Goal: Task Accomplishment & Management: Manage account settings

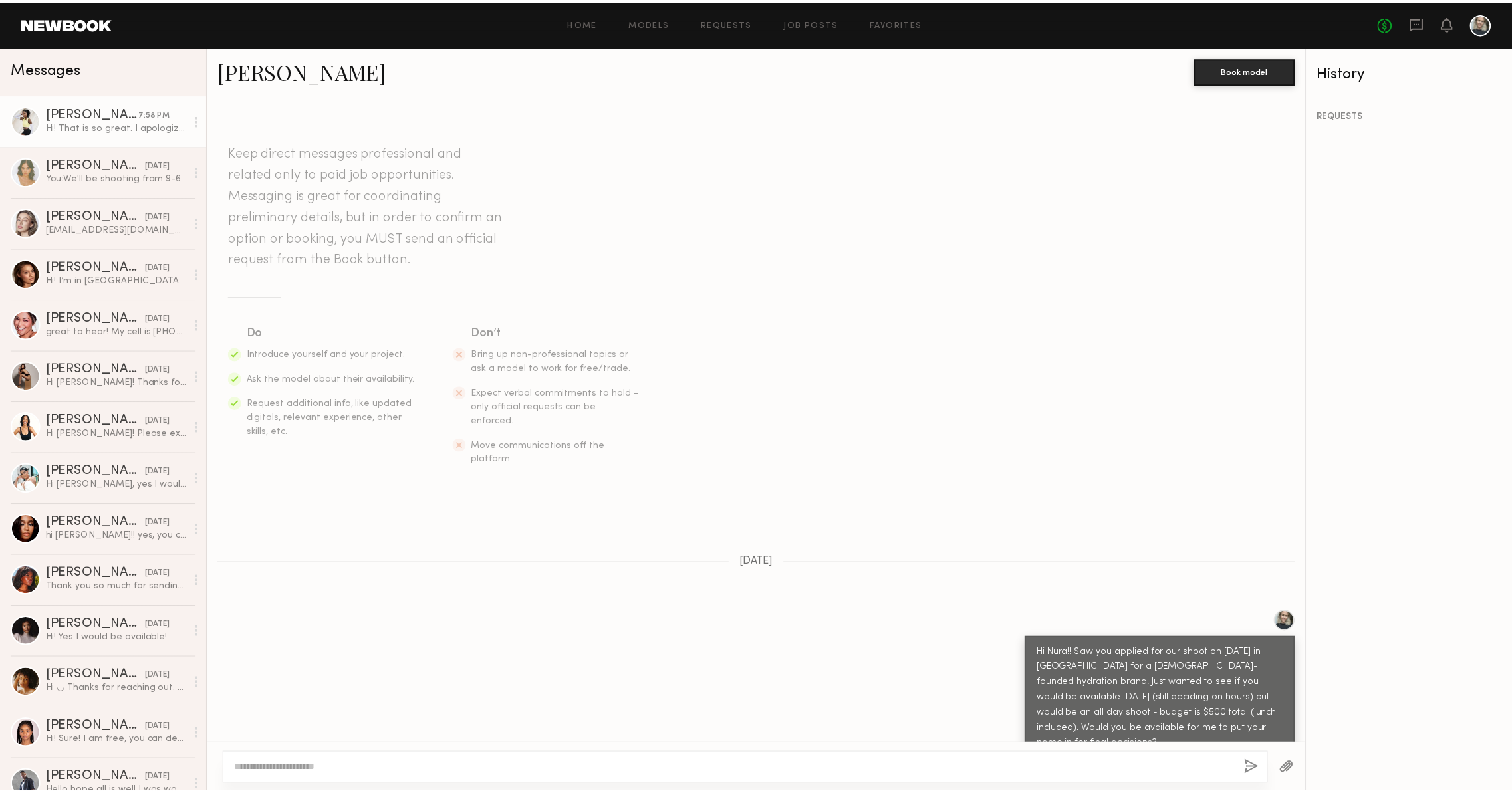
scroll to position [610, 0]
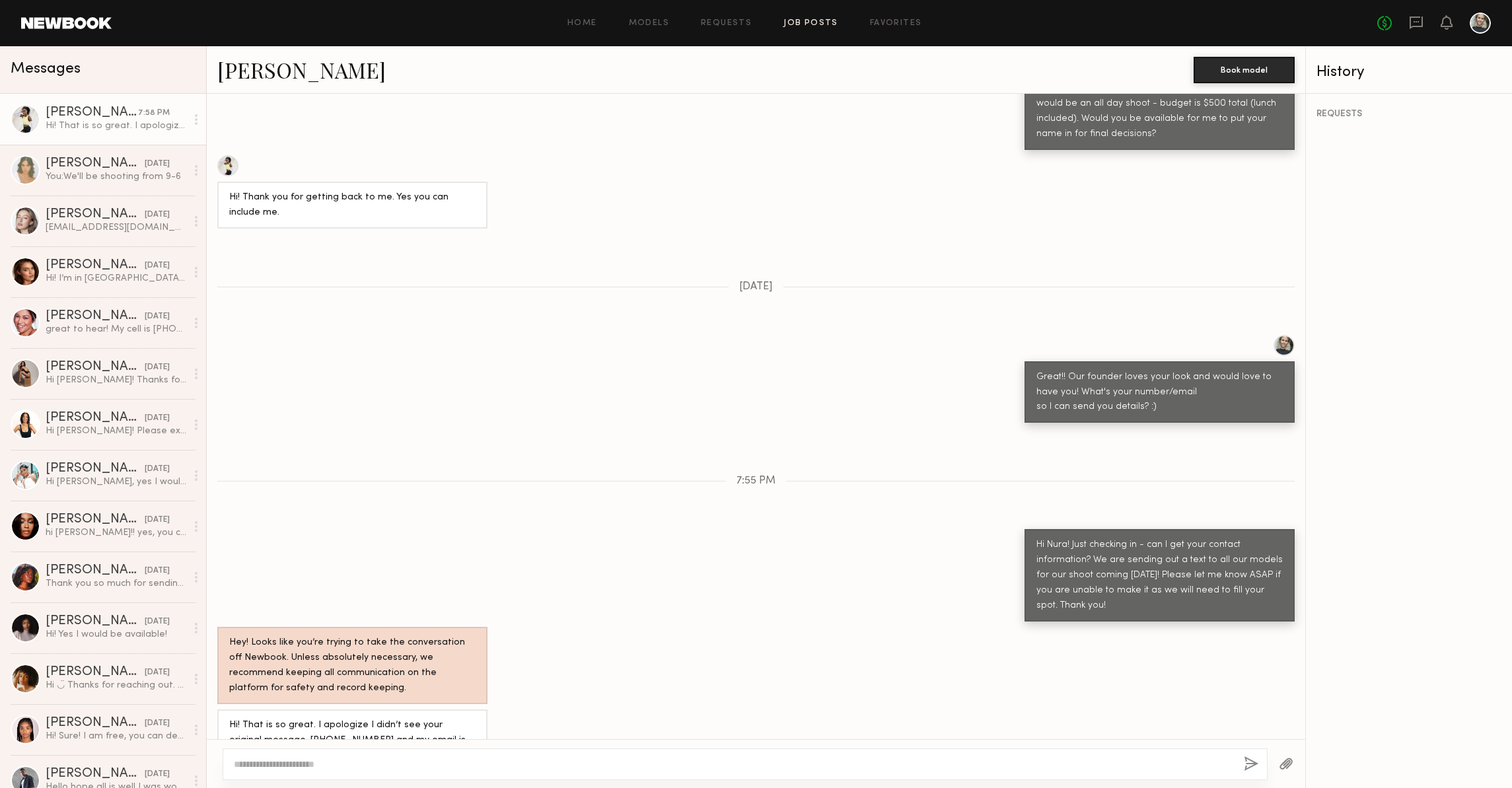
click at [807, 21] on link "Job Posts" at bounding box center [810, 23] width 55 height 8
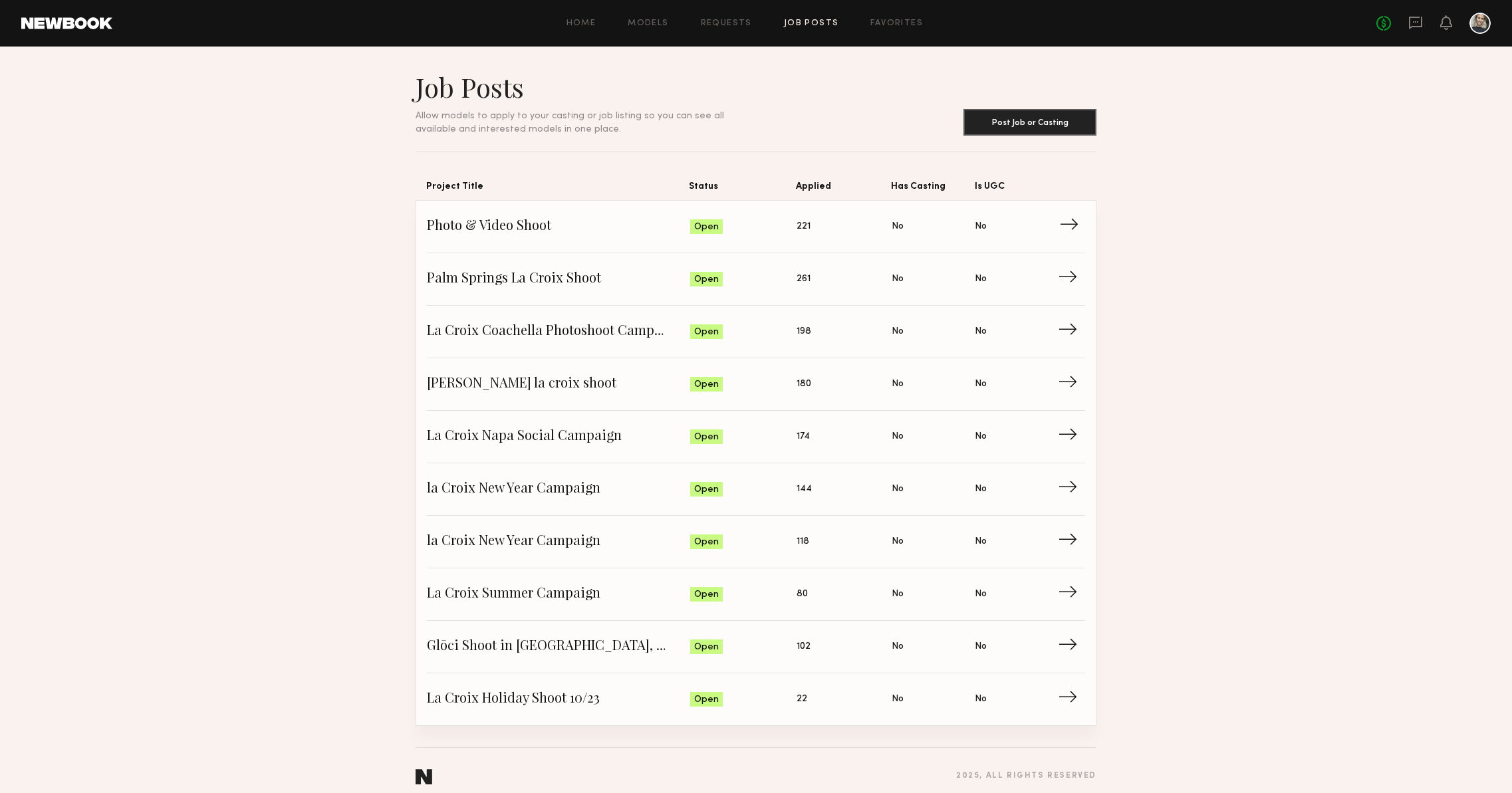
click at [1079, 222] on span "→" at bounding box center [1072, 227] width 27 height 20
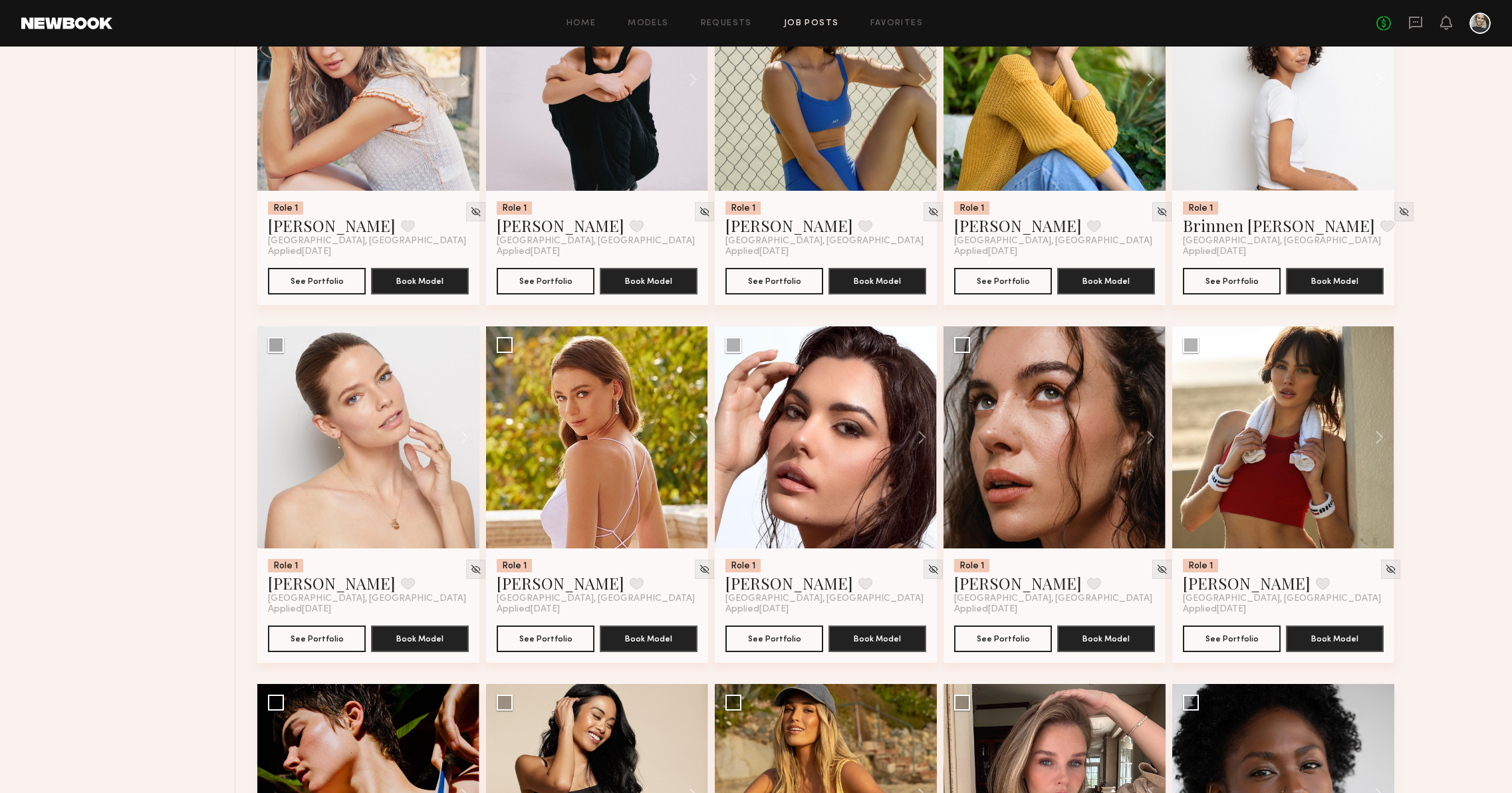
scroll to position [959, 0]
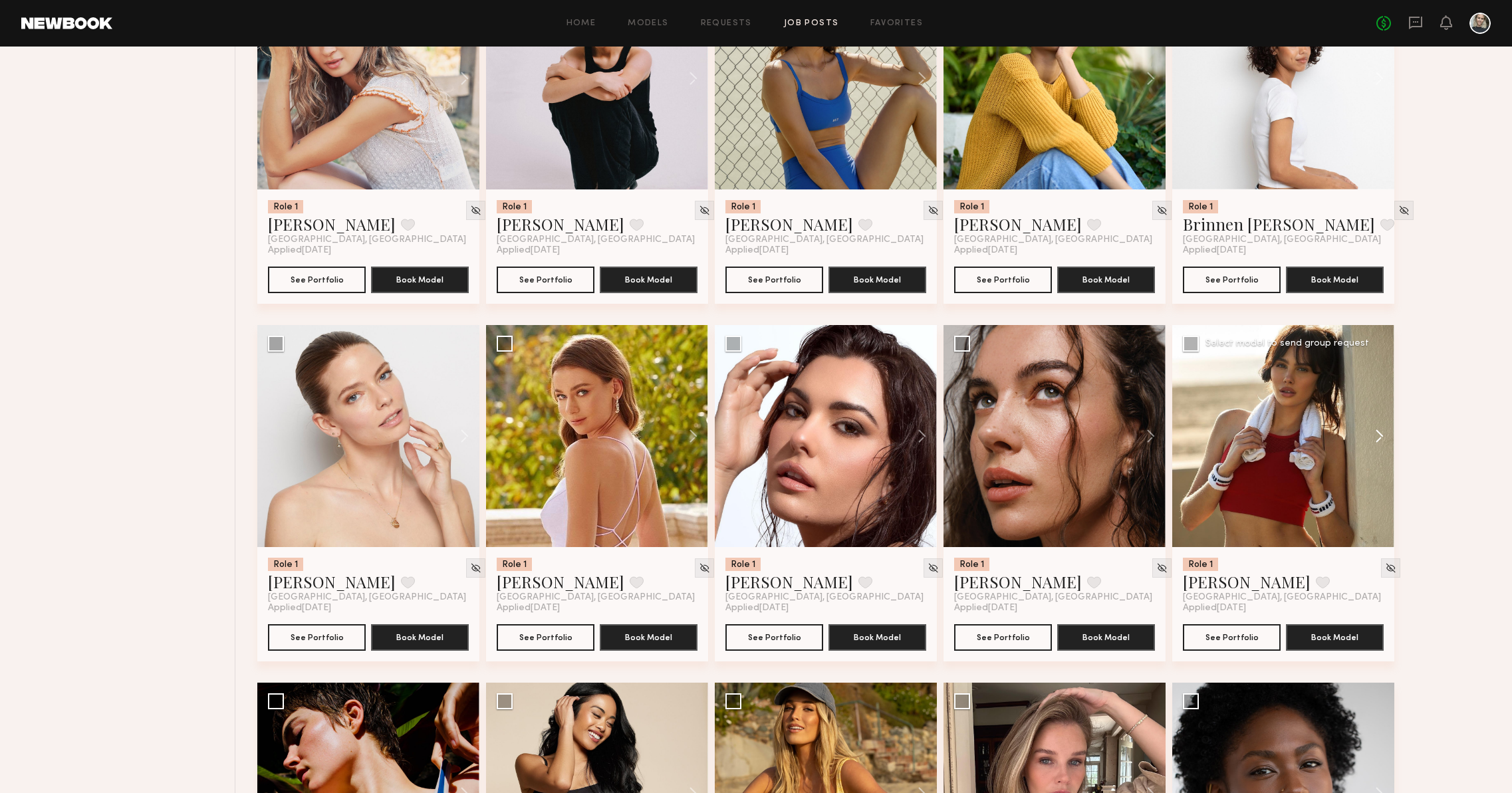
click at [1387, 435] on button at bounding box center [1373, 436] width 42 height 222
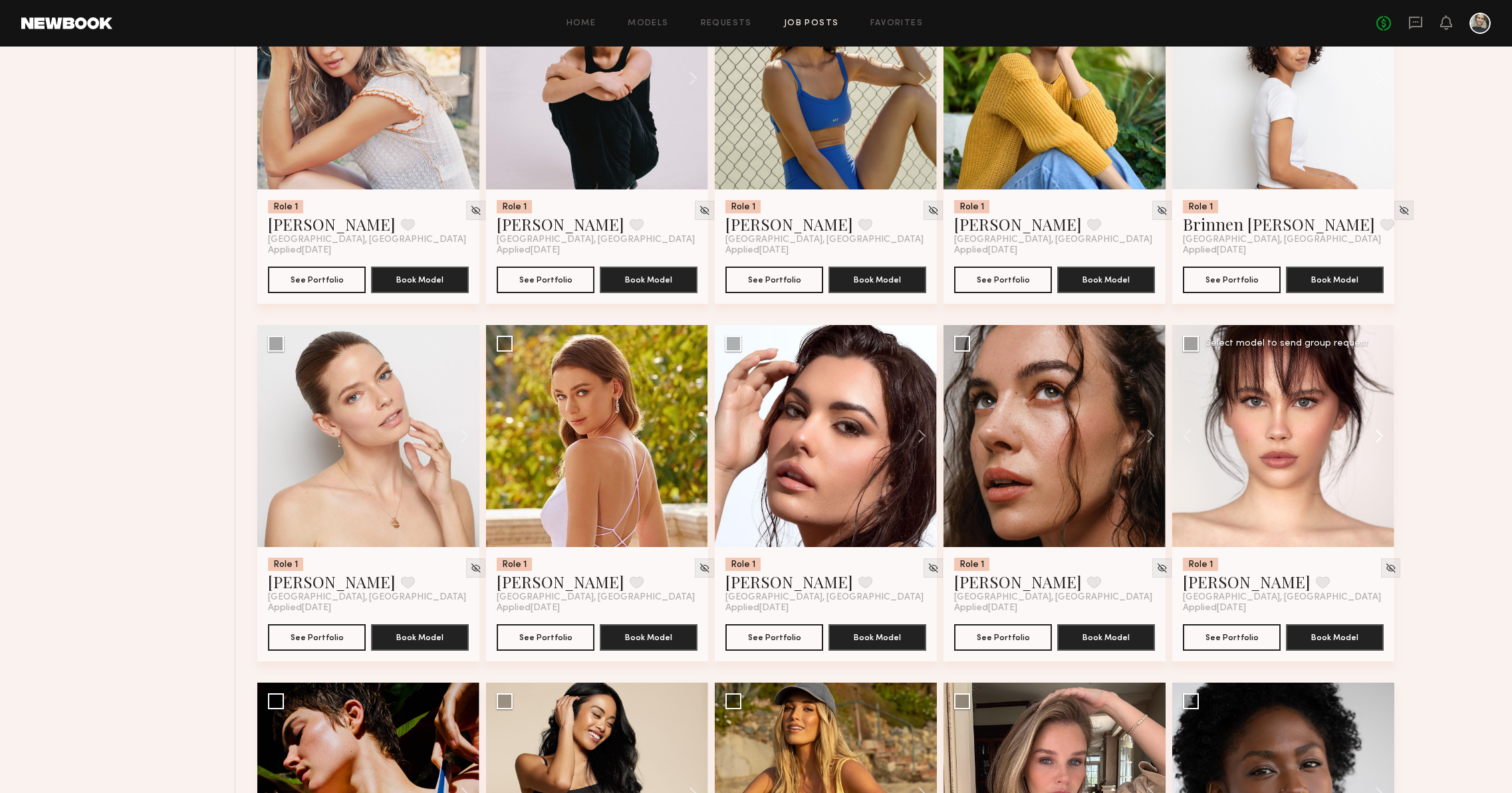
click at [1387, 435] on button at bounding box center [1373, 436] width 42 height 222
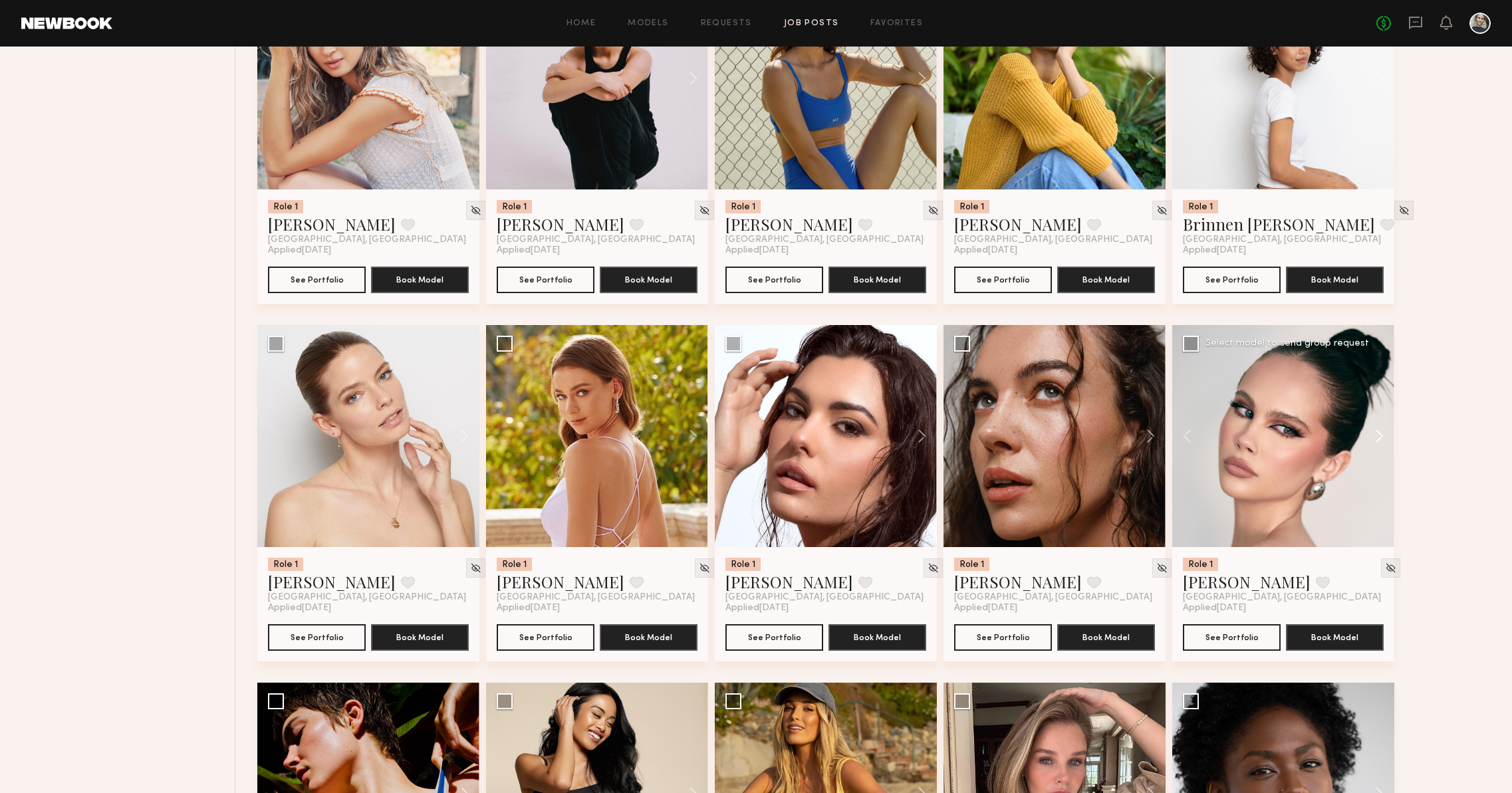
click at [1387, 435] on button at bounding box center [1373, 436] width 42 height 222
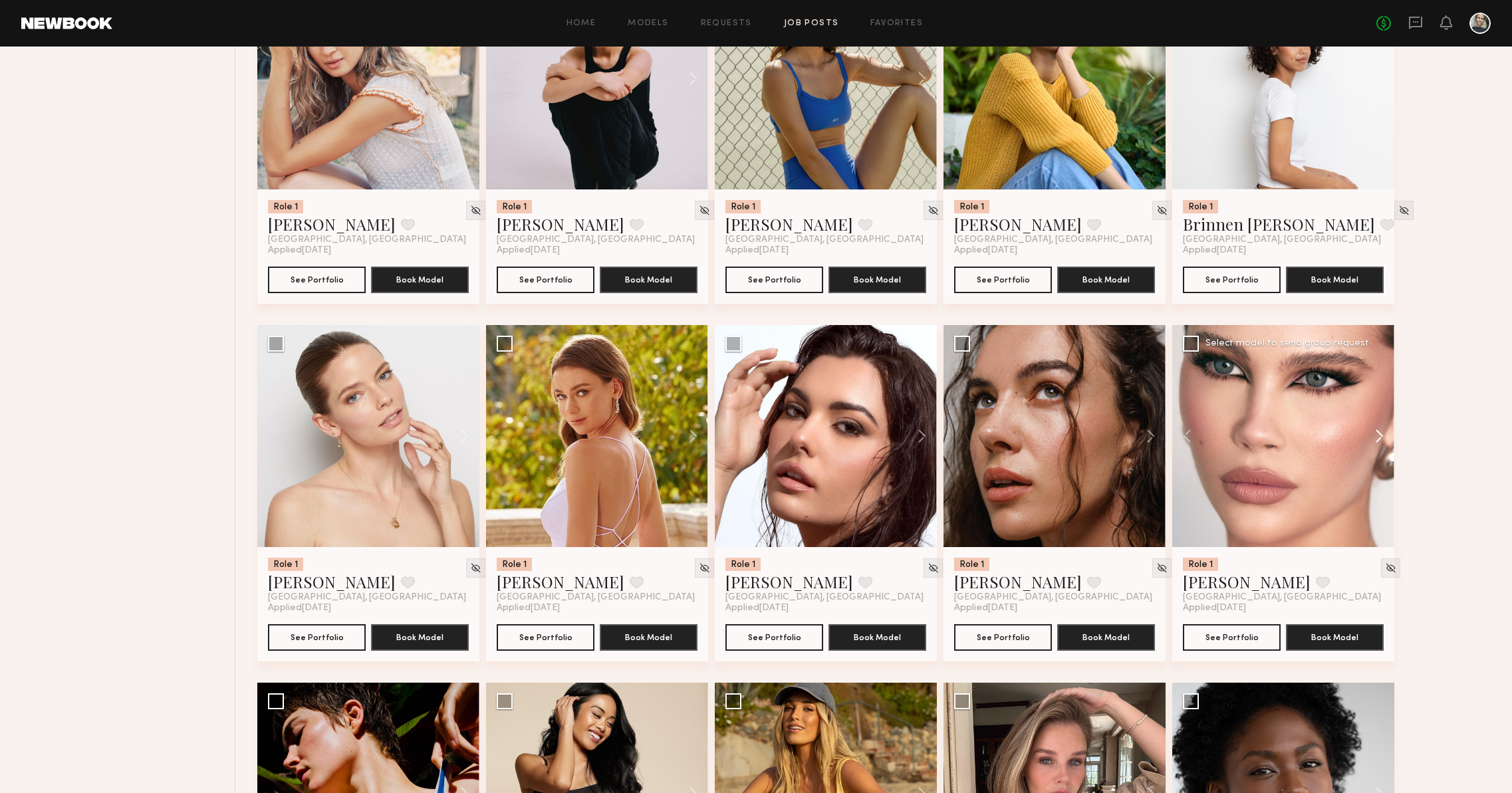
click at [1387, 435] on button at bounding box center [1373, 436] width 42 height 222
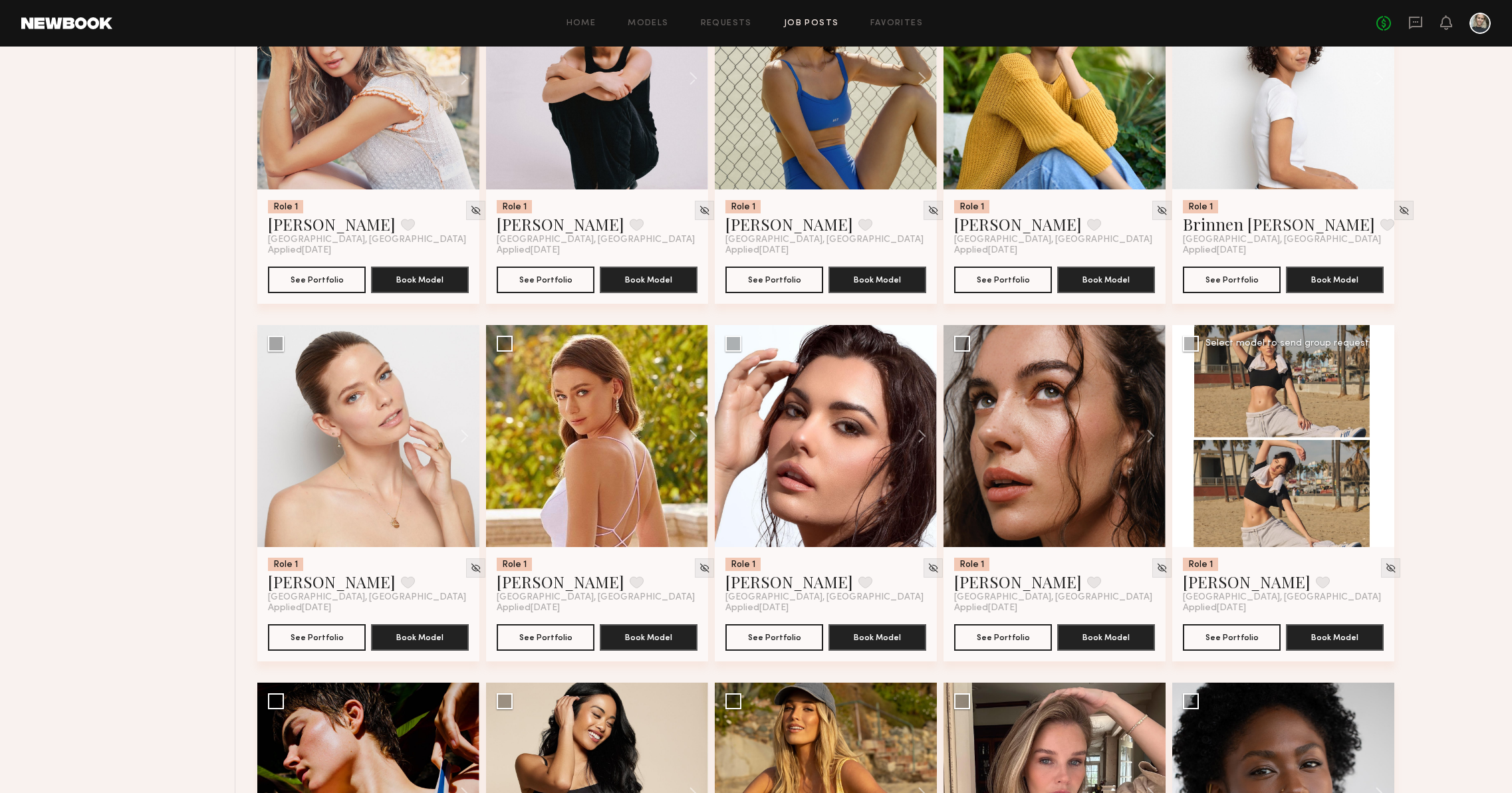
click at [1387, 435] on button at bounding box center [1373, 436] width 42 height 222
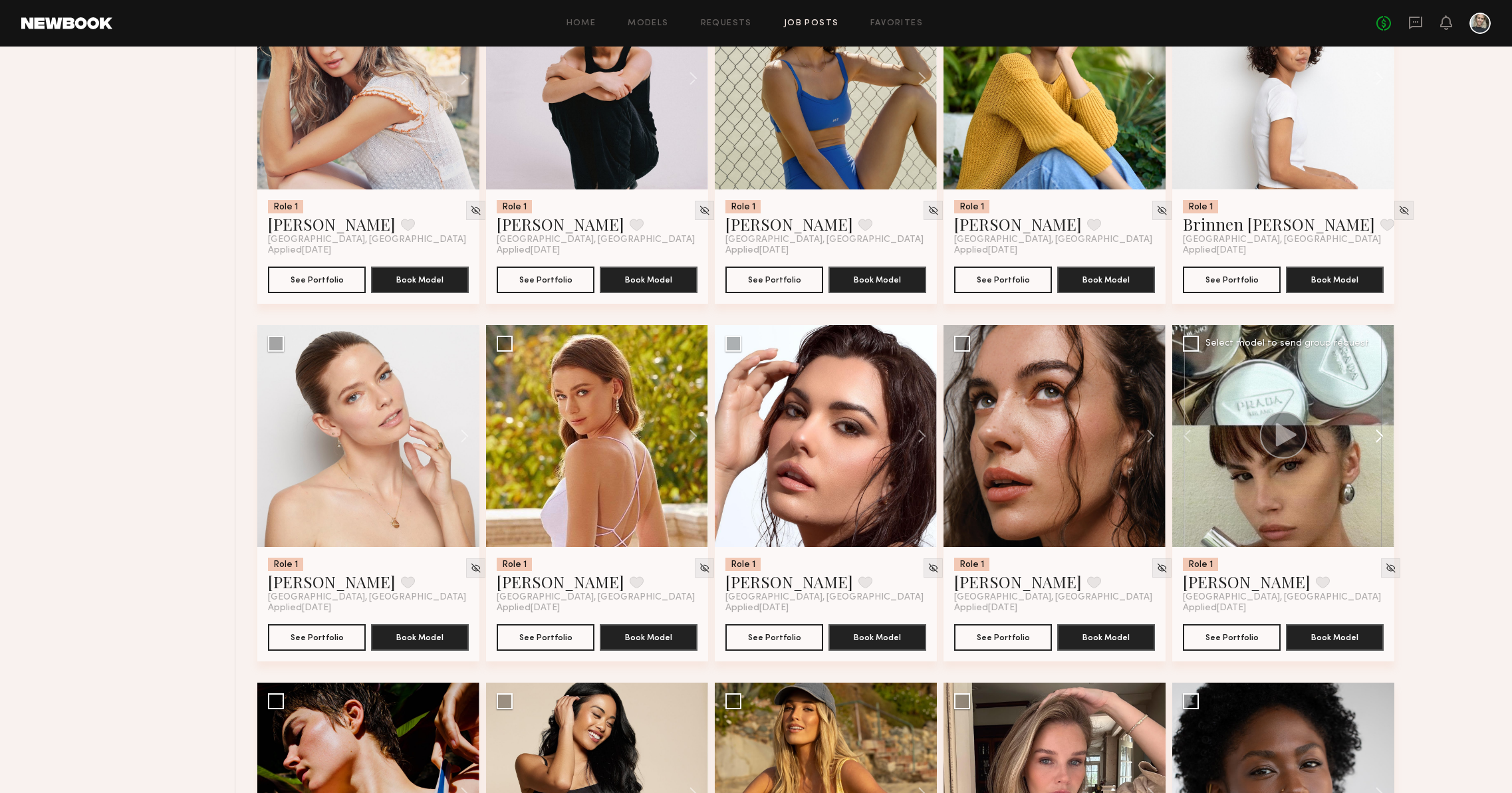
click at [1387, 435] on button at bounding box center [1373, 436] width 42 height 222
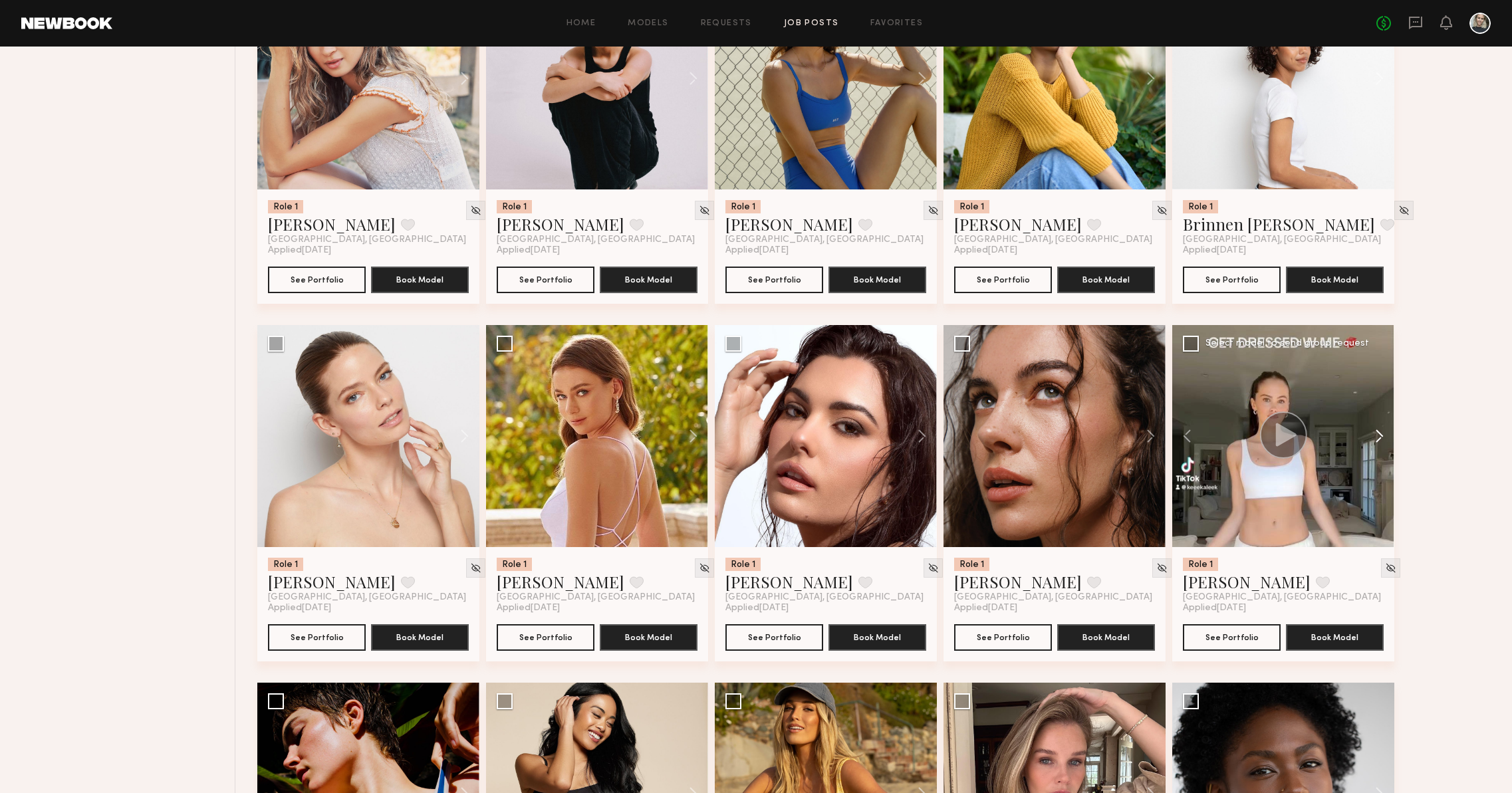
click at [1387, 435] on button at bounding box center [1373, 436] width 42 height 222
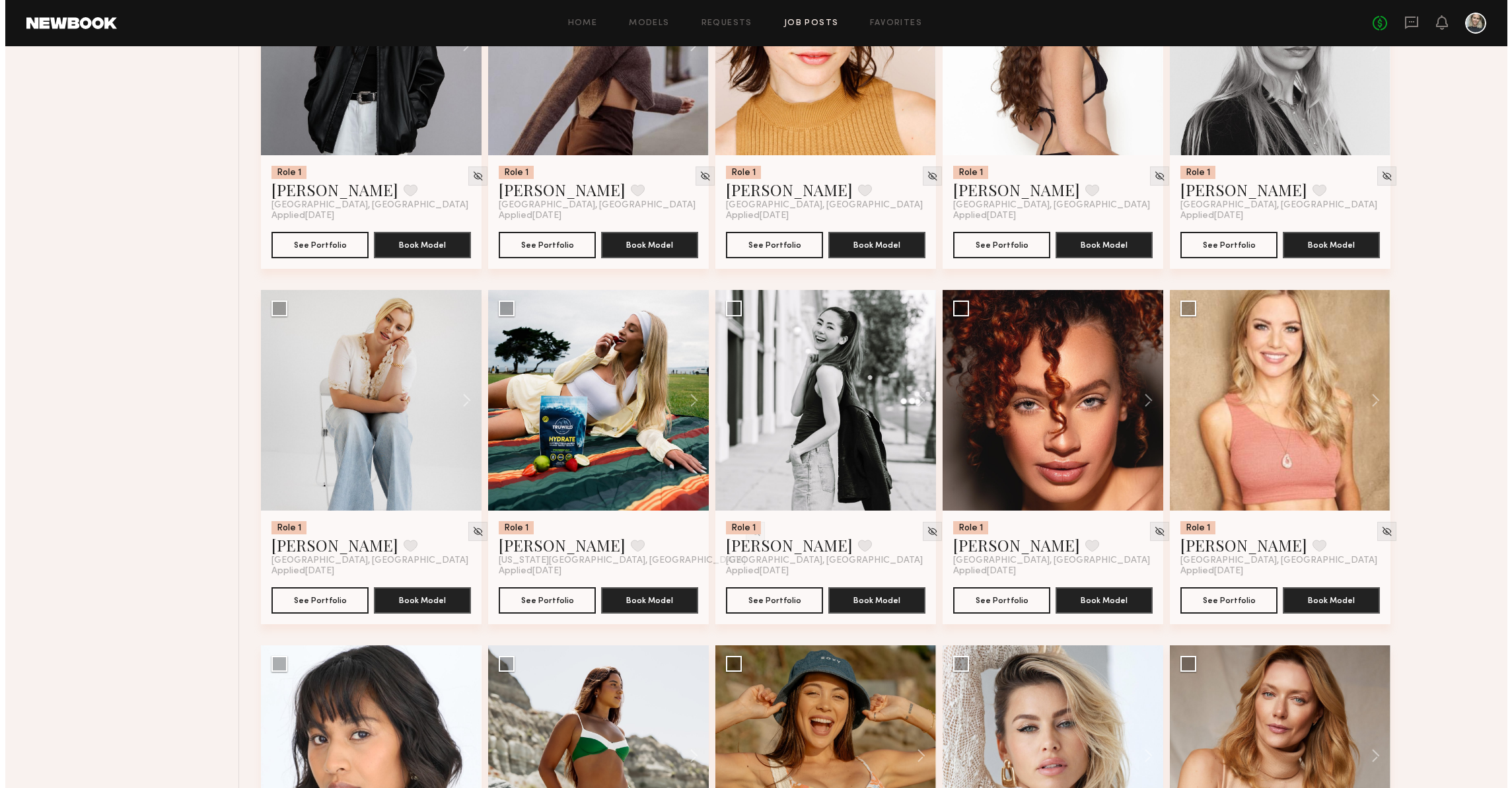
scroll to position [0, 0]
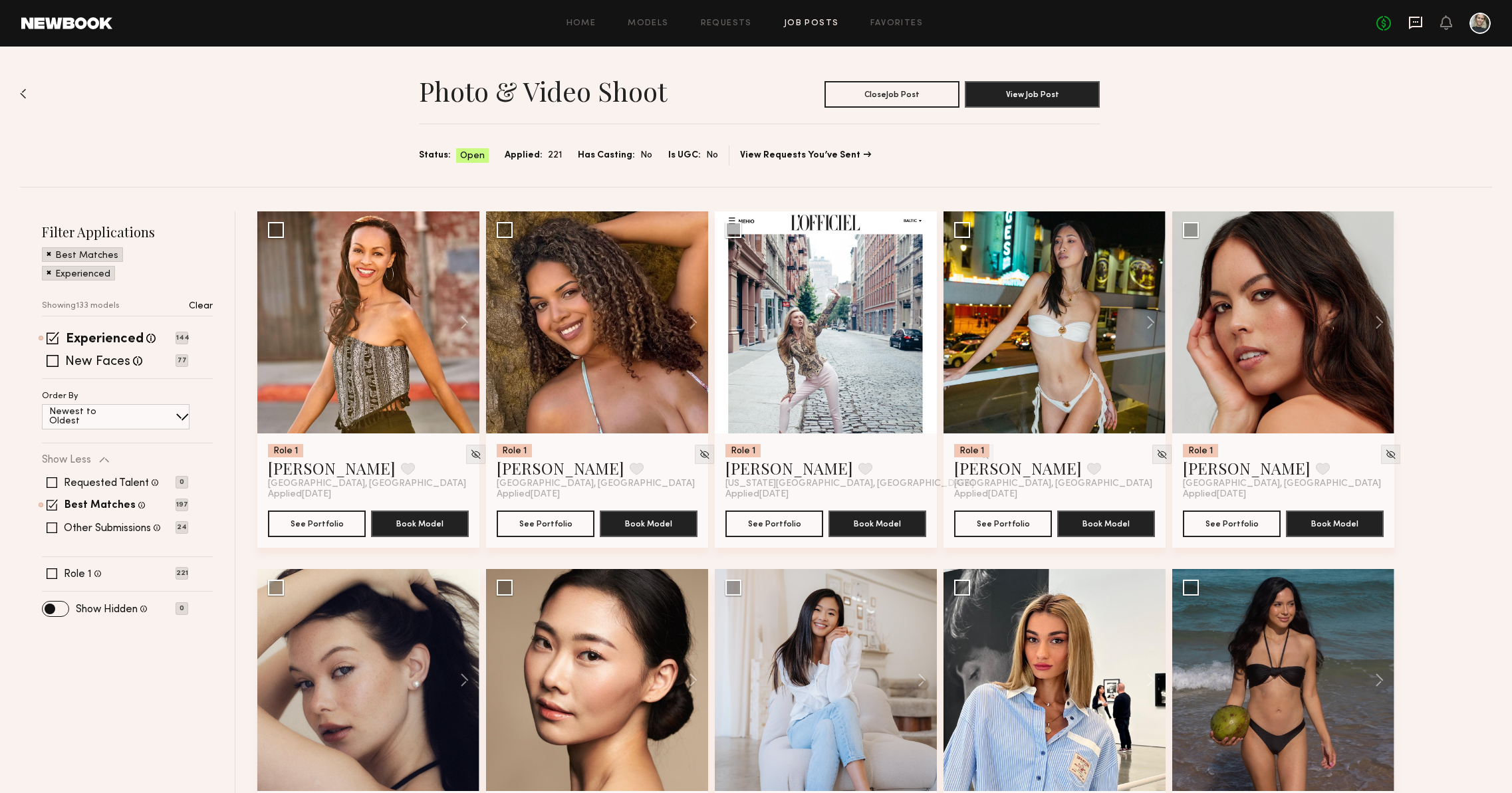
click at [1419, 26] on icon at bounding box center [1416, 22] width 13 height 12
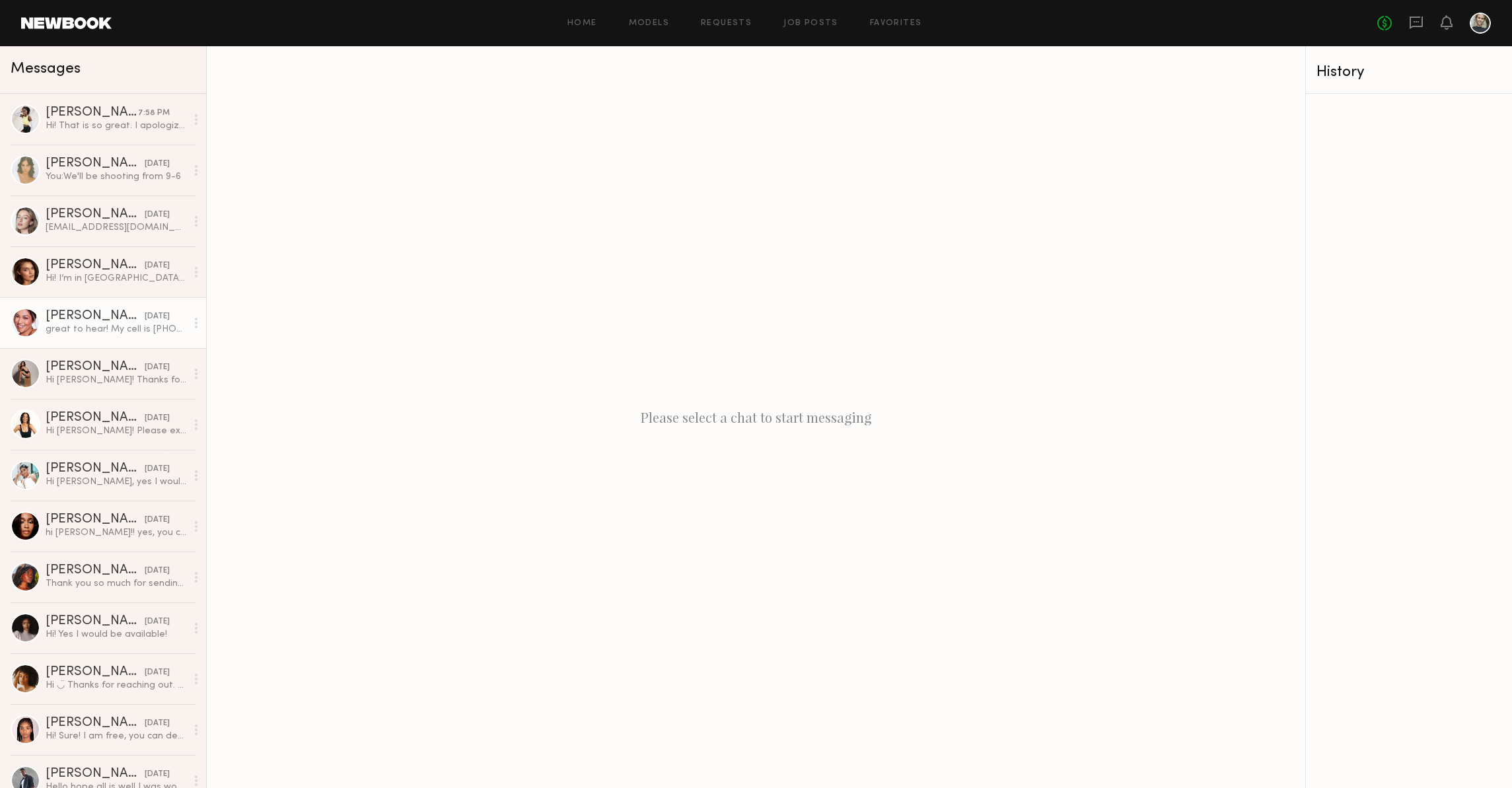
click at [92, 323] on div "great to hear! My cell is +17143154543 and email is alexamaliac13@gmail.com" at bounding box center [115, 329] width 141 height 12
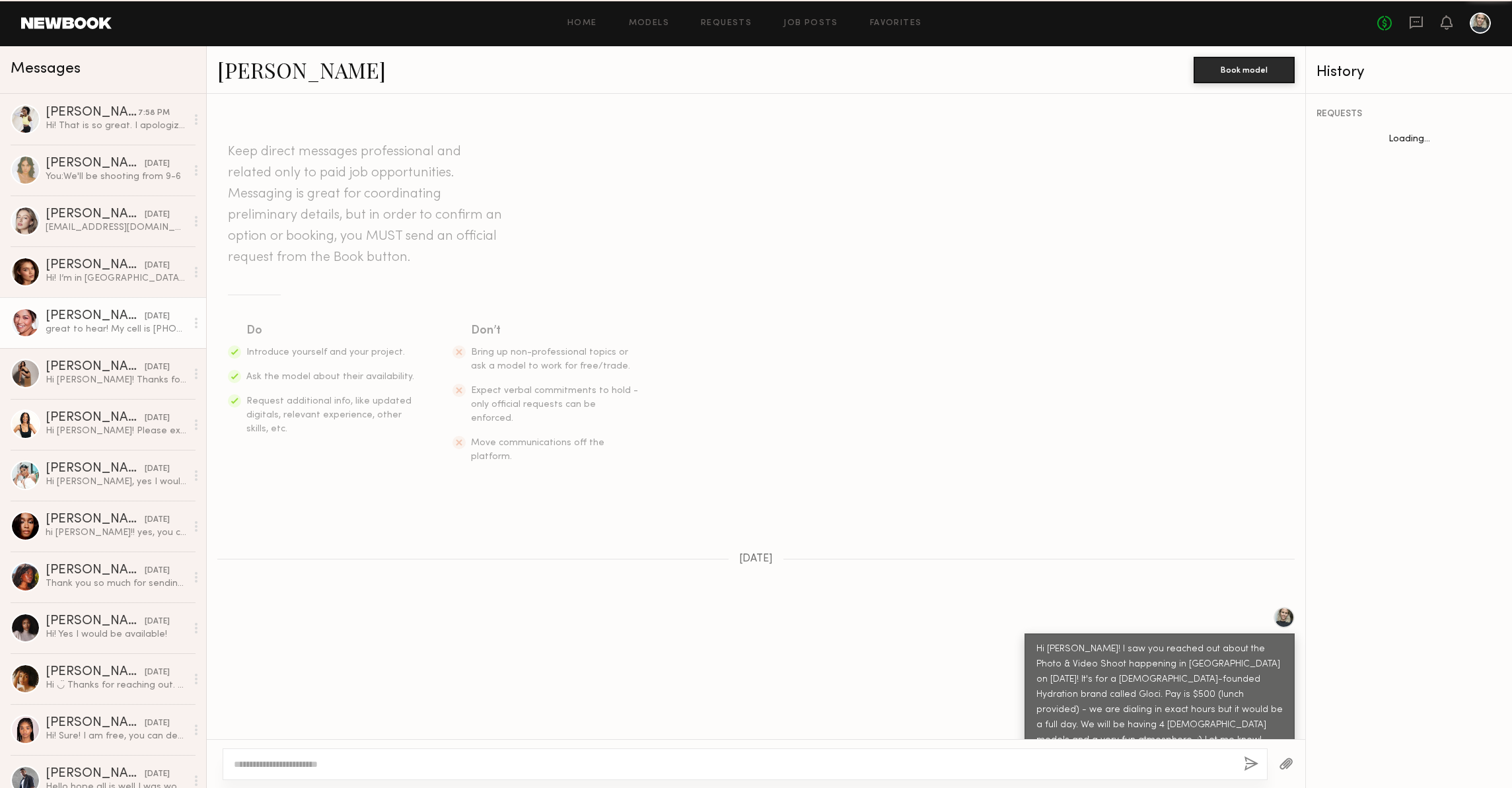
scroll to position [626, 0]
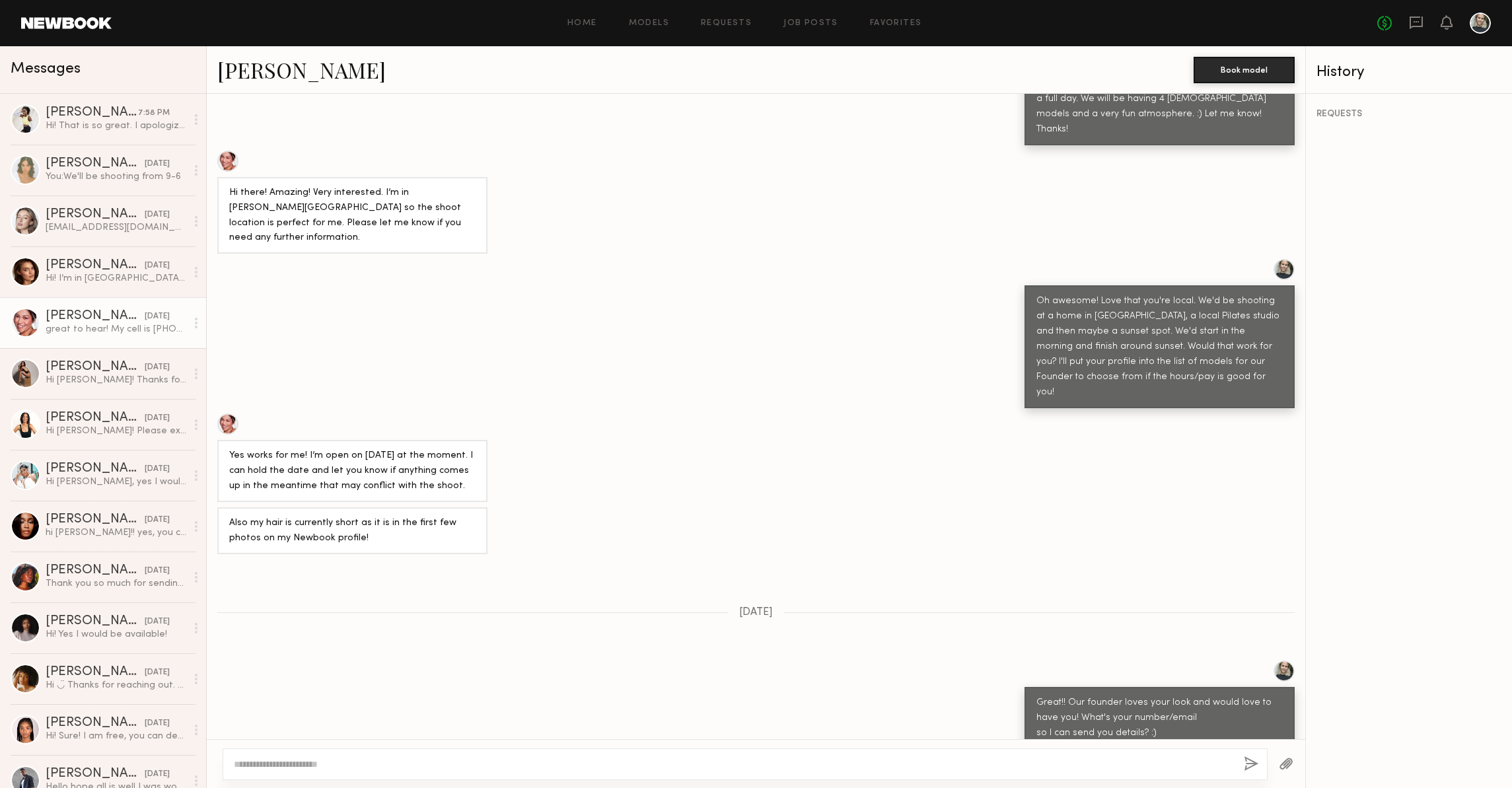
click at [259, 65] on link "Alexa C." at bounding box center [301, 69] width 169 height 29
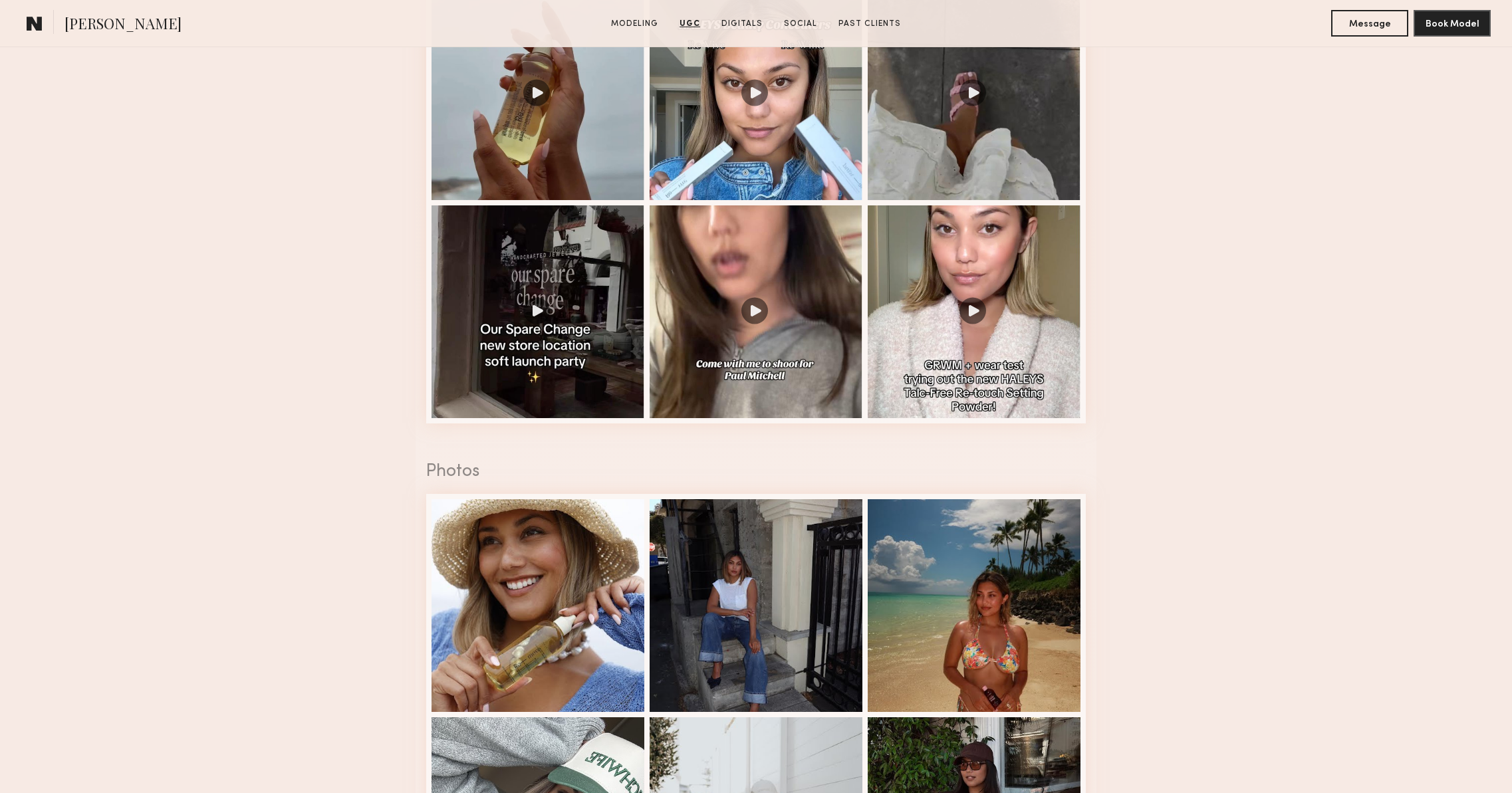
scroll to position [1079, 0]
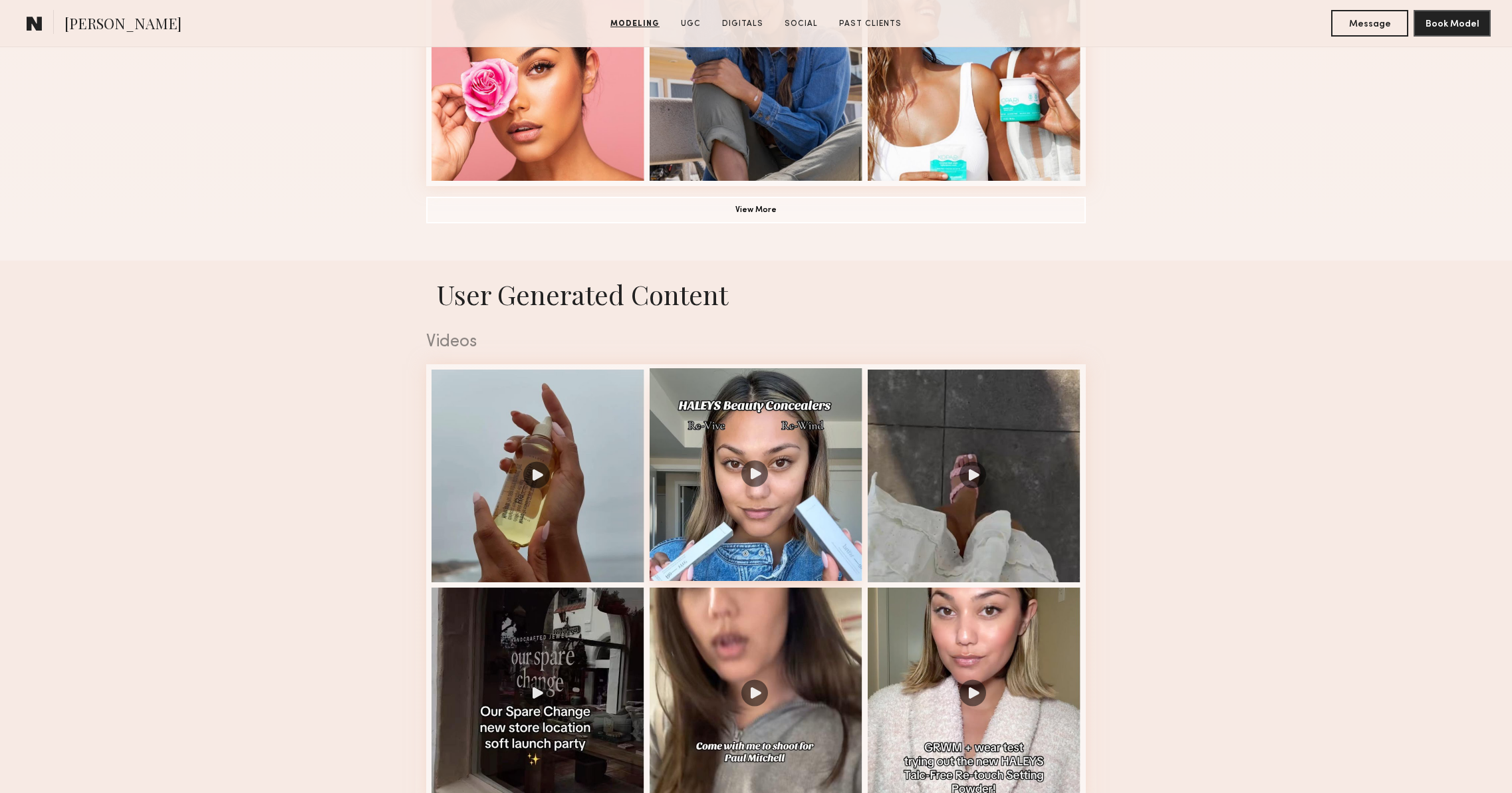
click at [767, 513] on div at bounding box center [756, 474] width 213 height 213
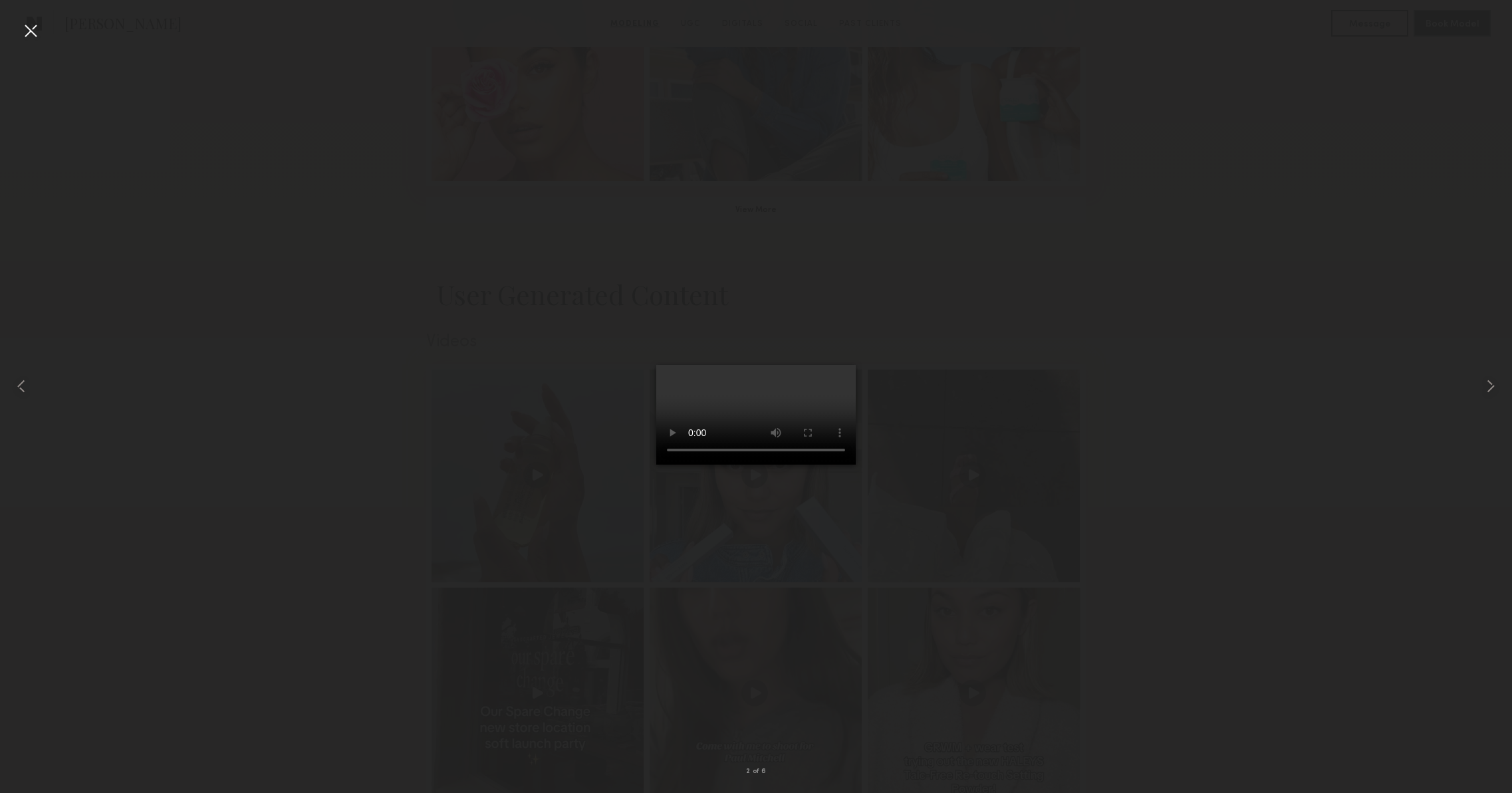
click at [304, 153] on div at bounding box center [756, 386] width 1512 height 729
click at [25, 29] on div at bounding box center [31, 31] width 22 height 22
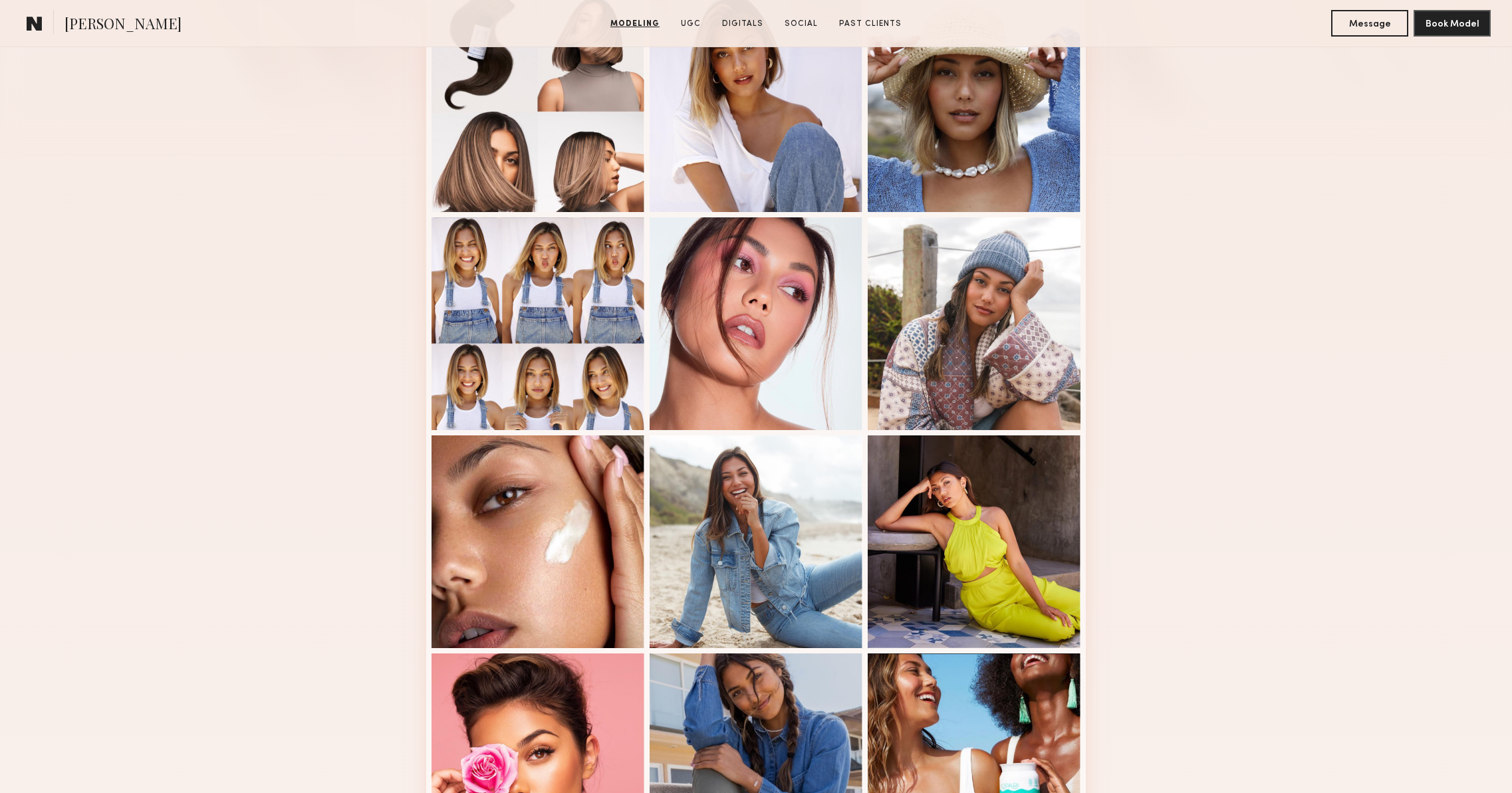
scroll to position [275, 0]
